Goal: Find specific page/section: Find specific page/section

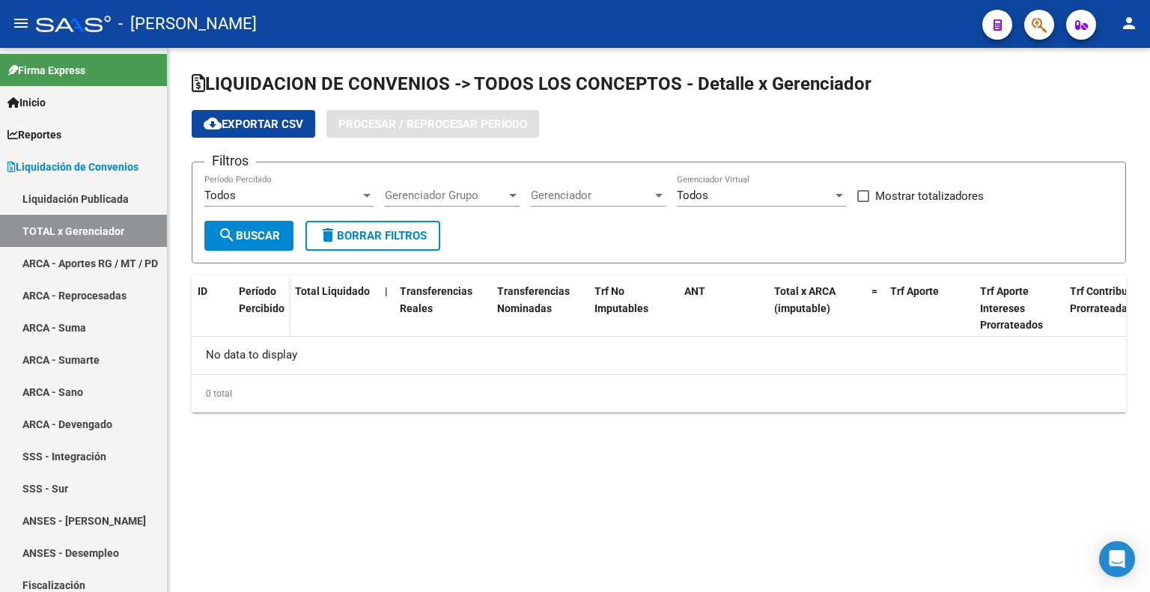
checkbox input "true"
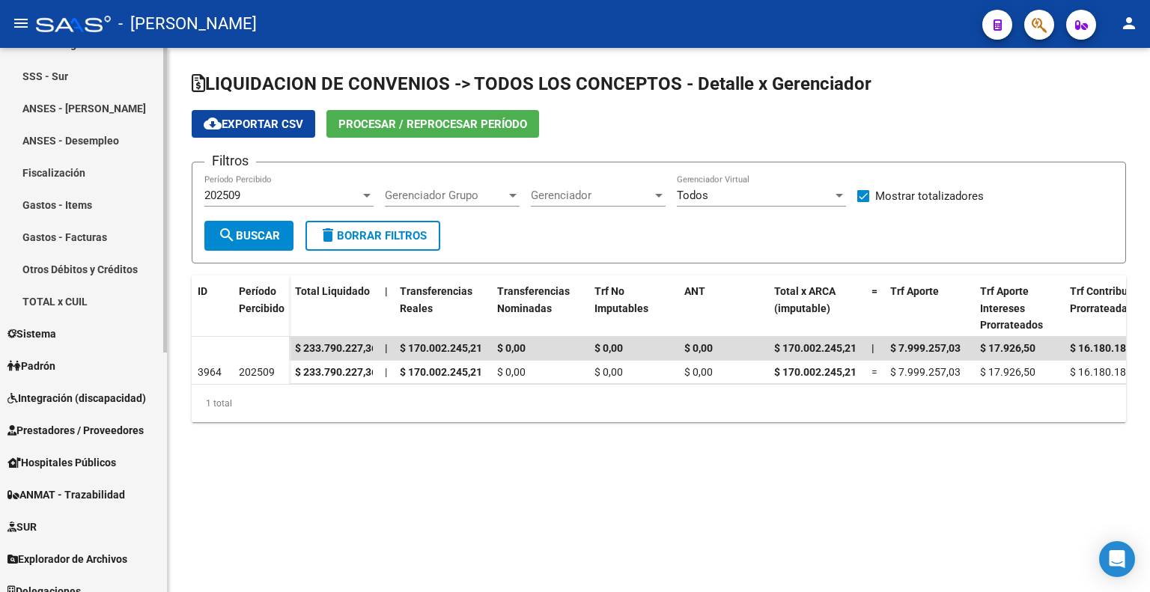
scroll to position [427, 0]
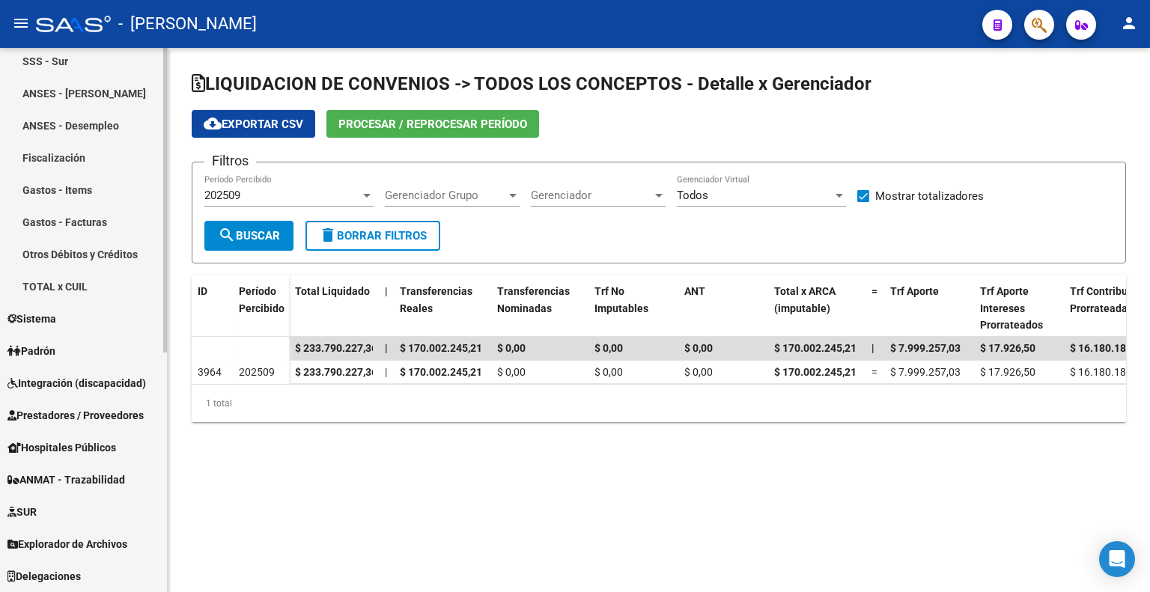
click at [105, 542] on span "Explorador de Archivos" at bounding box center [67, 544] width 120 height 16
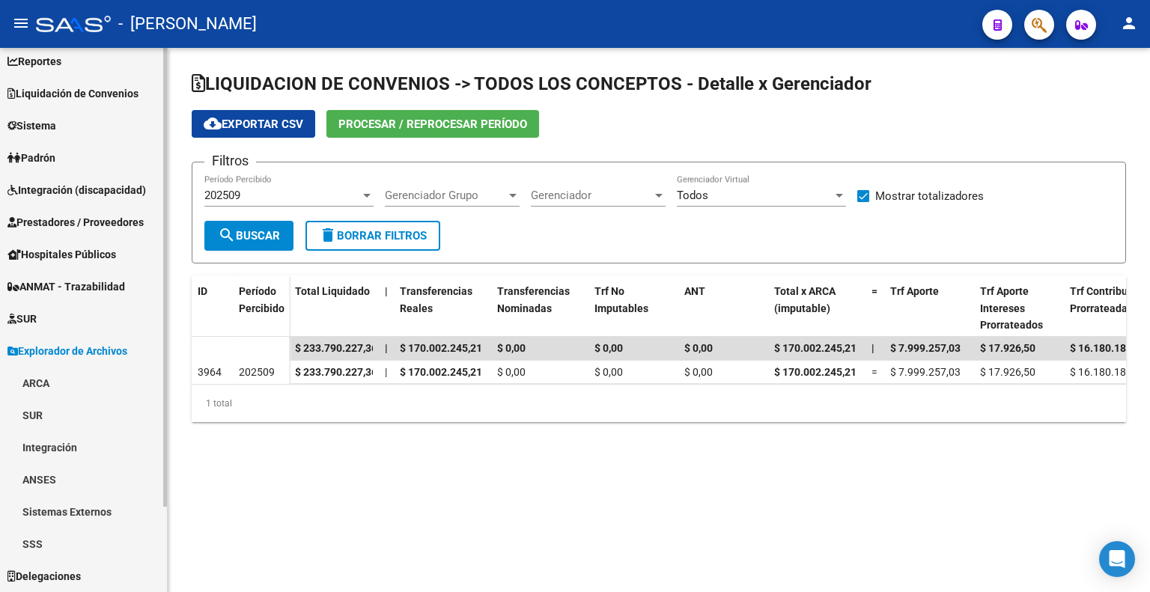
scroll to position [73, 0]
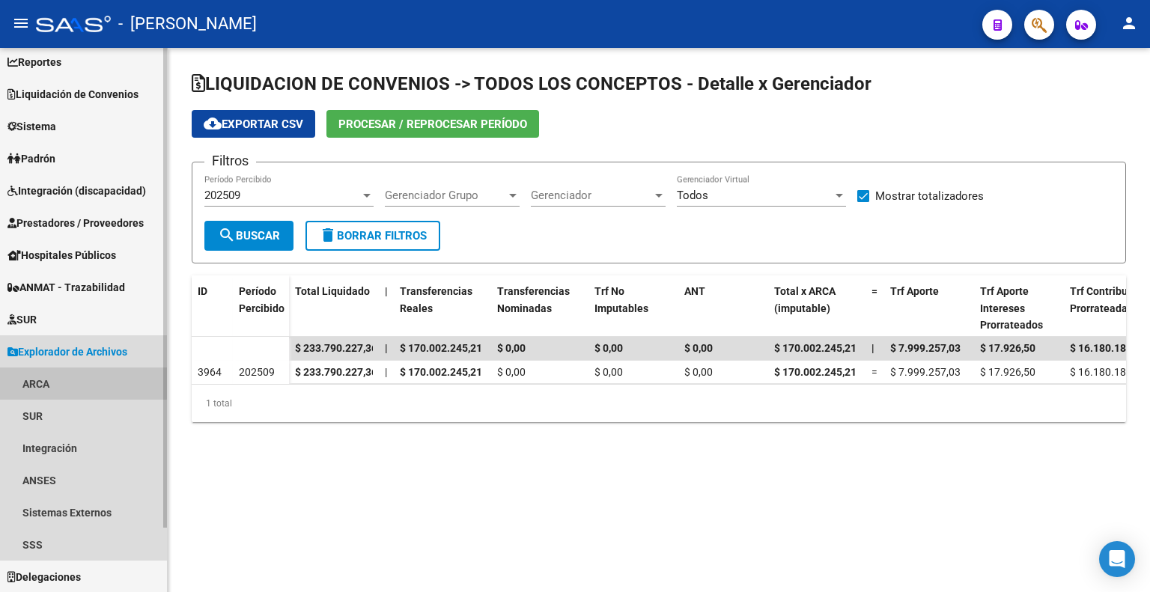
click at [38, 380] on link "ARCA" at bounding box center [83, 384] width 167 height 32
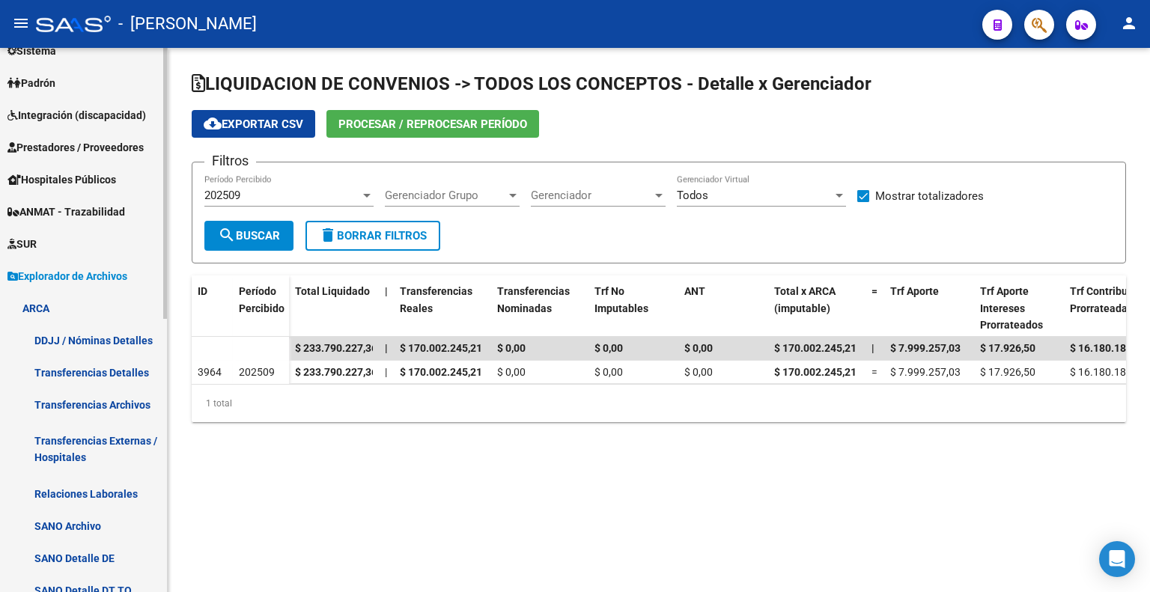
scroll to position [222, 0]
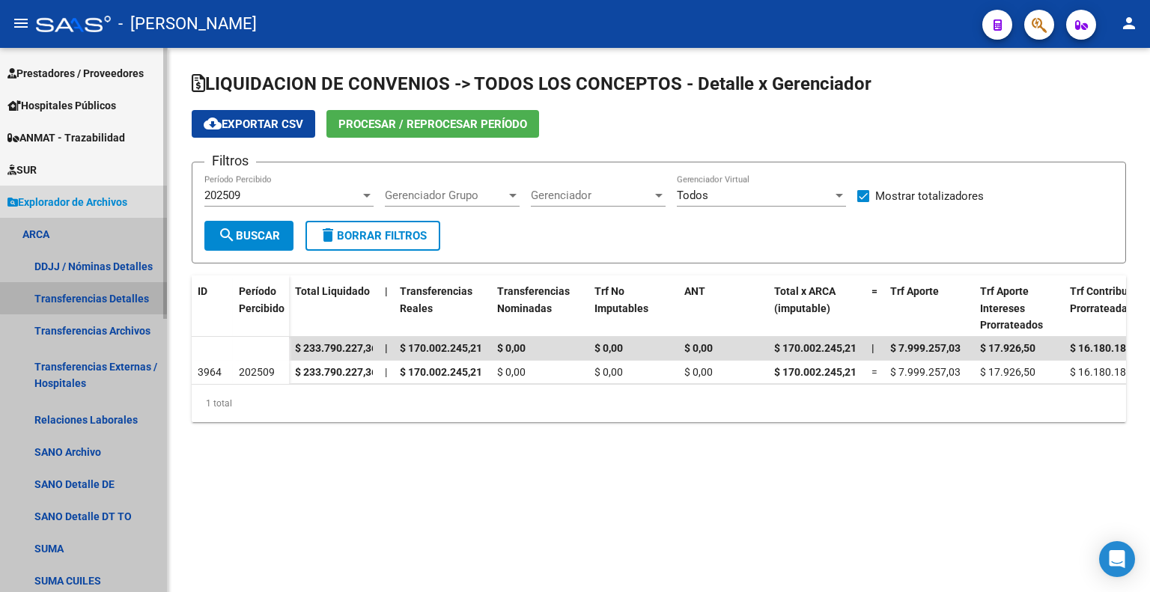
click at [96, 293] on link "Transferencias Detalles" at bounding box center [83, 298] width 167 height 32
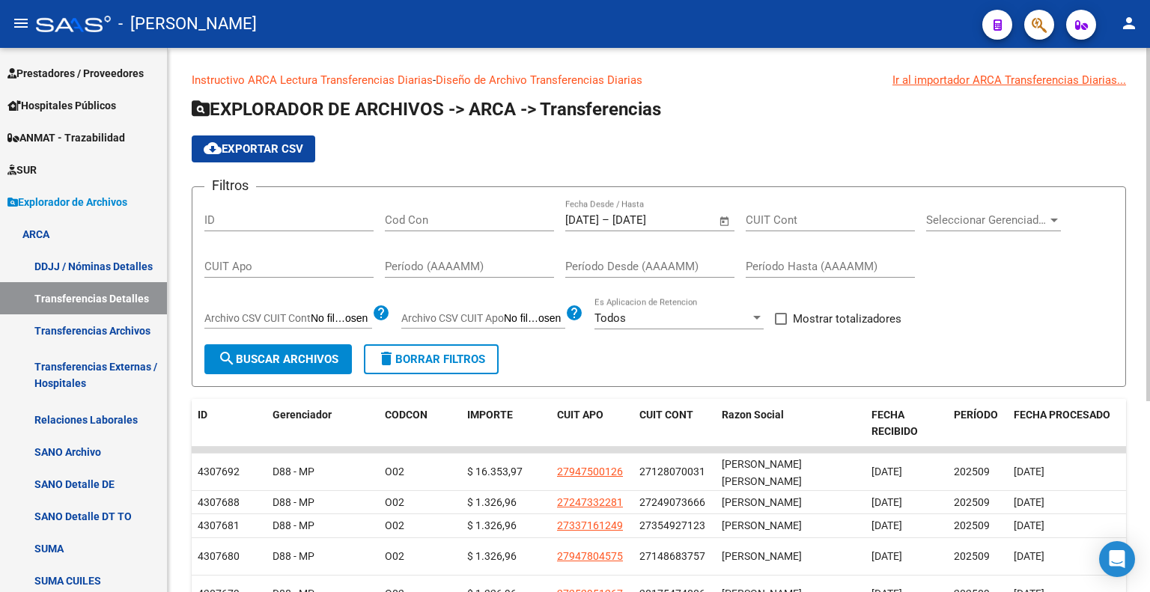
click at [781, 317] on span at bounding box center [781, 319] width 12 height 12
click at [781, 325] on input "Mostrar totalizadores" at bounding box center [780, 325] width 1 height 1
checkbox input "true"
click at [314, 359] on span "search Buscar Archivos" at bounding box center [278, 359] width 121 height 13
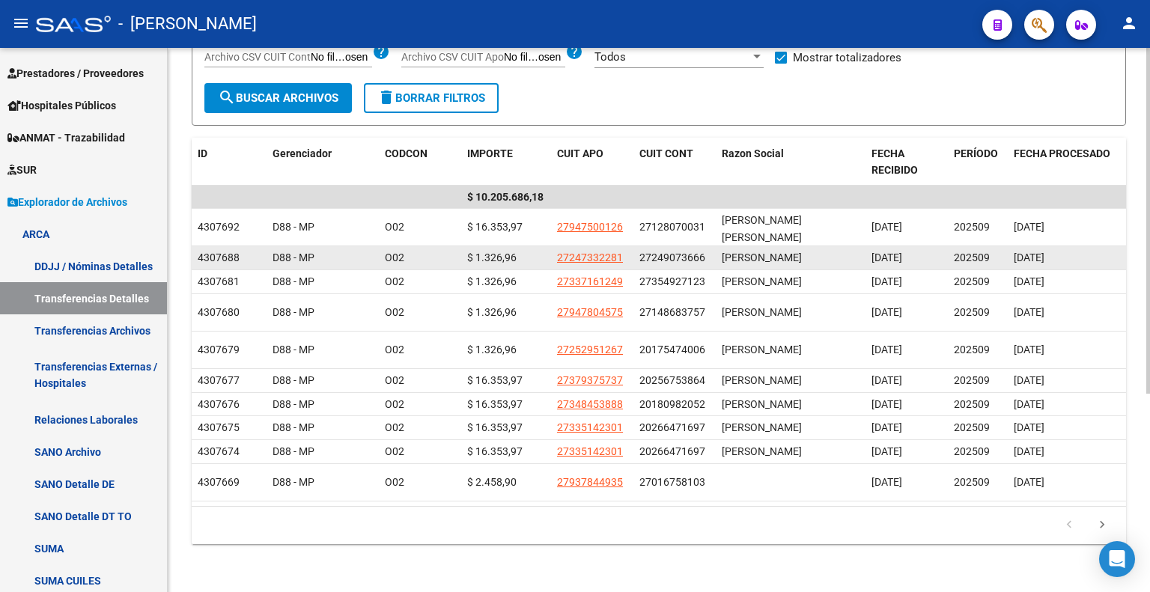
scroll to position [299, 0]
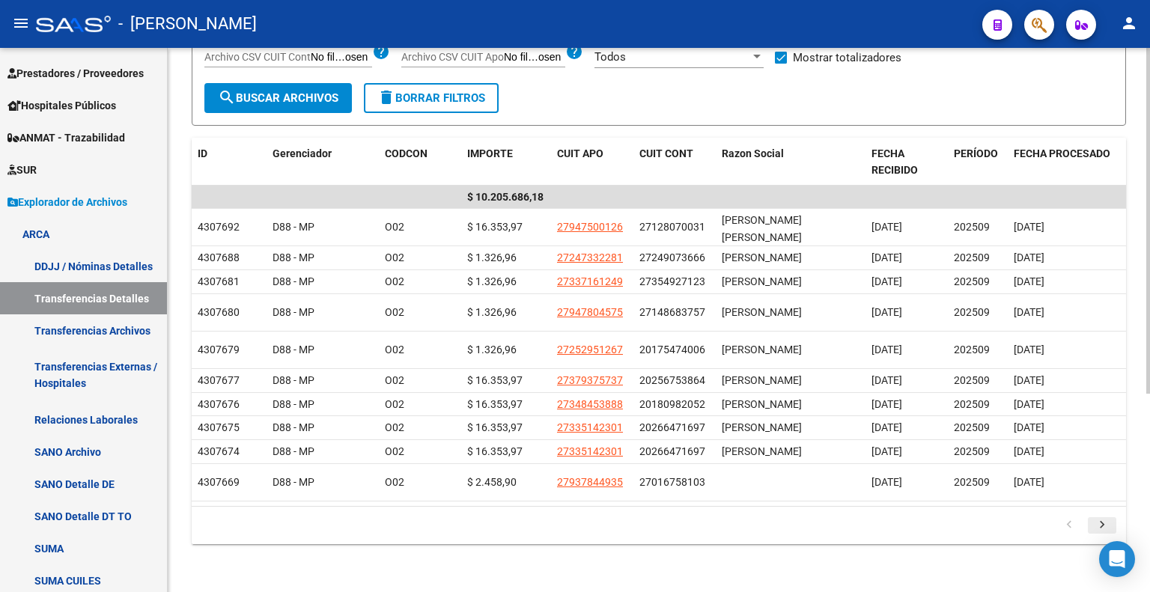
click at [1095, 532] on icon "go to next page" at bounding box center [1101, 527] width 19 height 18
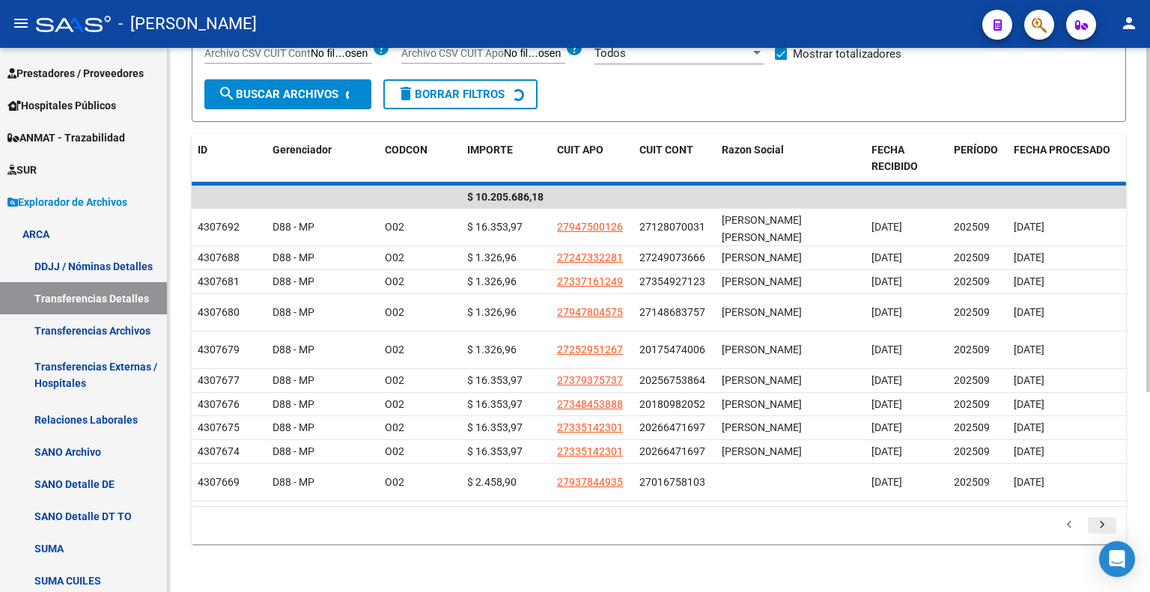
scroll to position [228, 0]
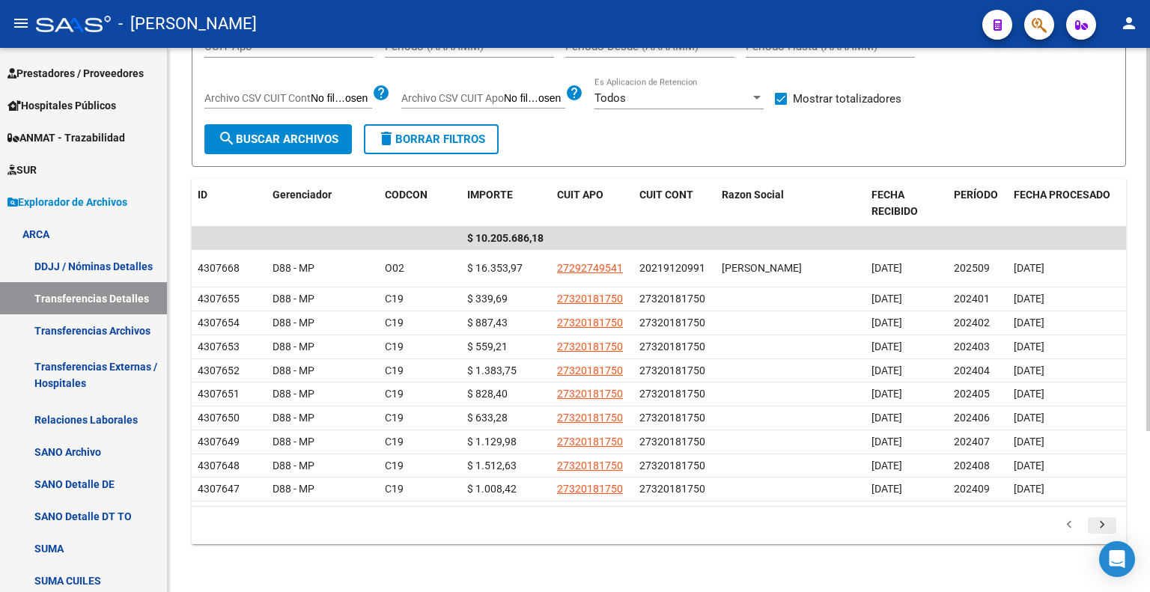
click at [1095, 532] on icon "go to next page" at bounding box center [1101, 527] width 19 height 18
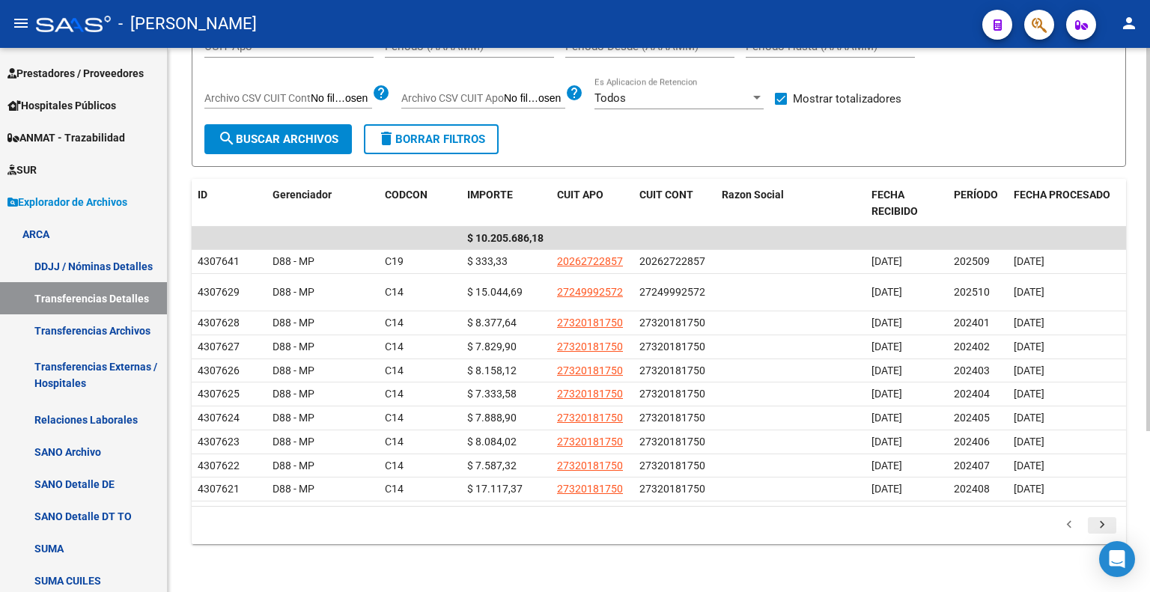
click at [1095, 532] on icon "go to next page" at bounding box center [1101, 527] width 19 height 18
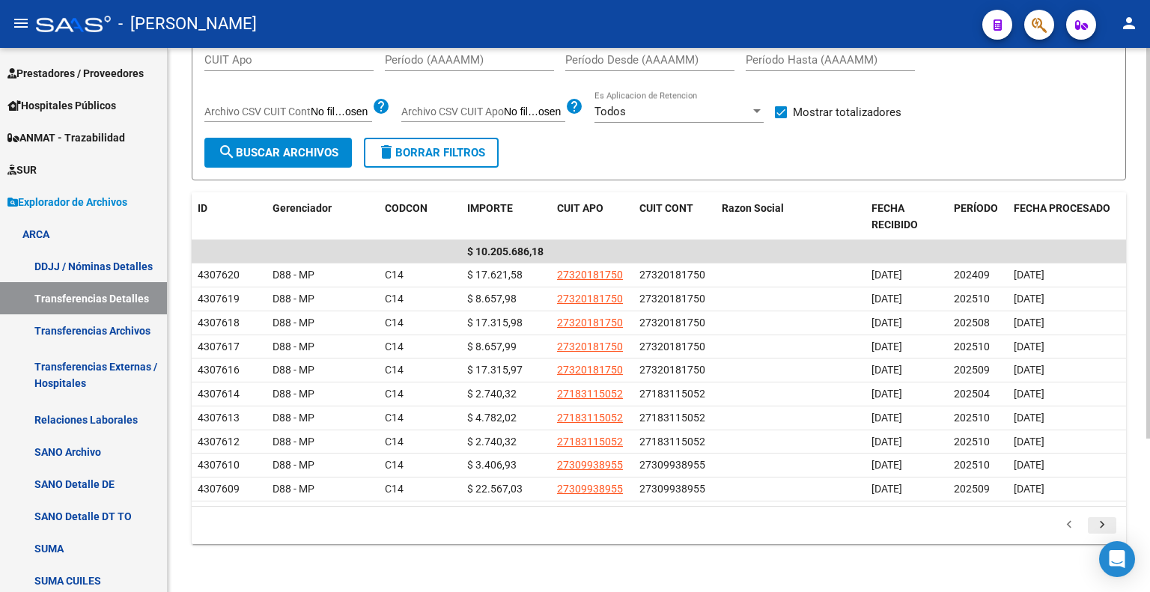
scroll to position [214, 0]
